Goal: Task Accomplishment & Management: Use online tool/utility

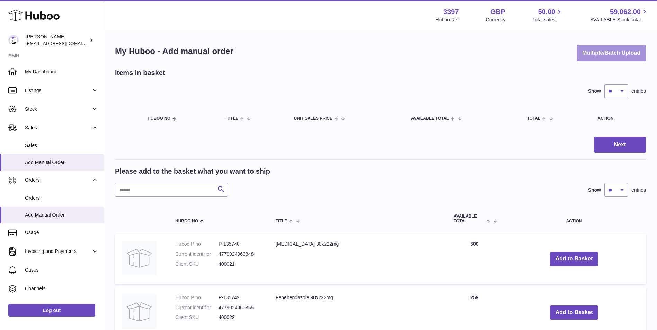
click at [346, 54] on button "Multiple/Batch Upload" at bounding box center [610, 53] width 69 height 16
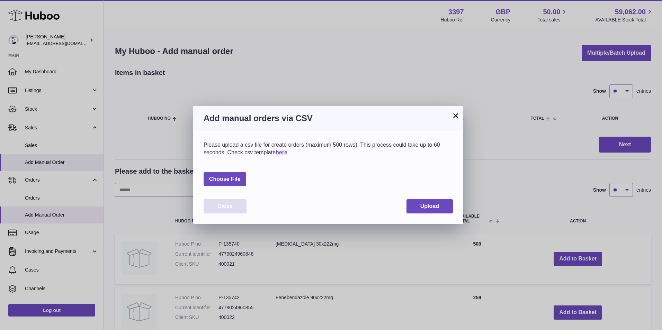
click at [234, 193] on button "Close" at bounding box center [225, 206] width 43 height 14
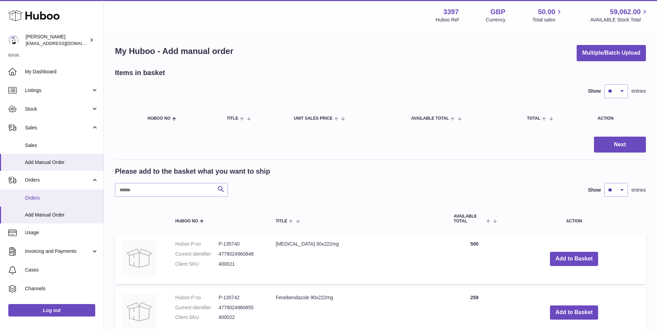
click at [42, 193] on span "Orders" at bounding box center [61, 198] width 73 height 7
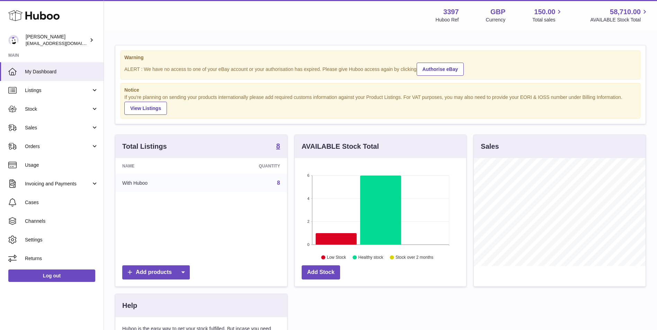
scroll to position [108, 171]
click at [35, 149] on span "Orders" at bounding box center [58, 146] width 66 height 7
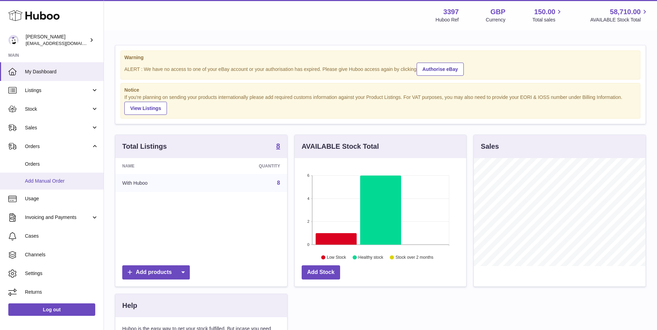
click at [39, 184] on span "Add Manual Order" at bounding box center [61, 181] width 73 height 7
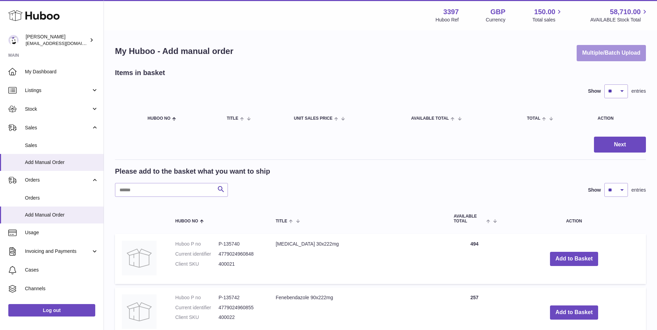
click at [606, 52] on button "Multiple/Batch Upload" at bounding box center [610, 53] width 69 height 16
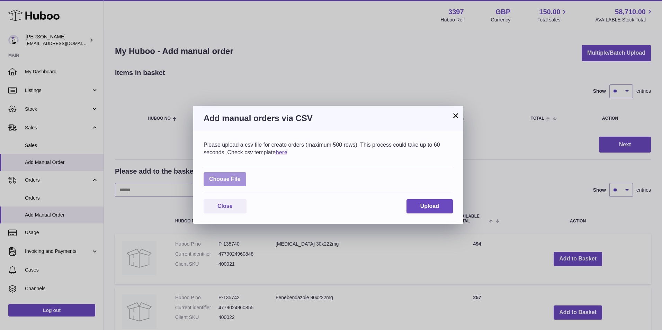
click at [206, 181] on label at bounding box center [225, 179] width 43 height 14
click at [241, 176] on input "file" at bounding box center [241, 176] width 0 height 0
type input "**********"
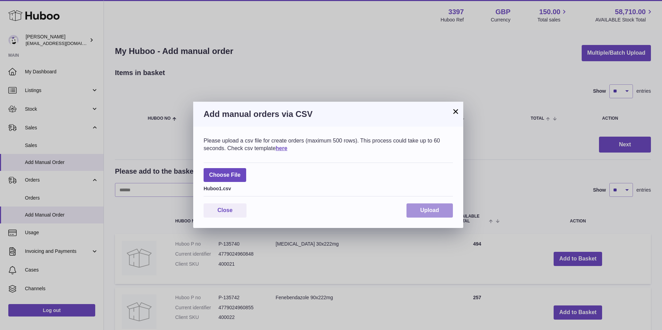
click at [426, 210] on button "Upload" at bounding box center [429, 211] width 46 height 14
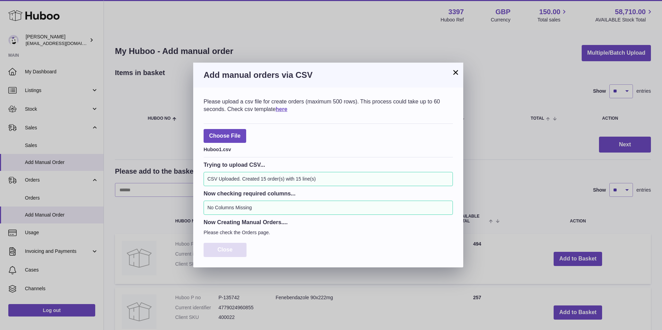
click at [221, 247] on span "Close" at bounding box center [224, 250] width 15 height 6
